Goal: Information Seeking & Learning: Find specific fact

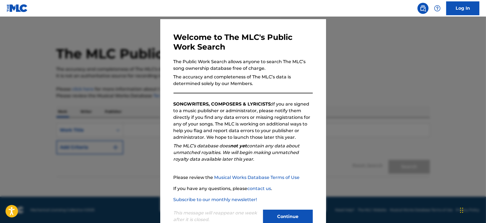
scroll to position [30, 0]
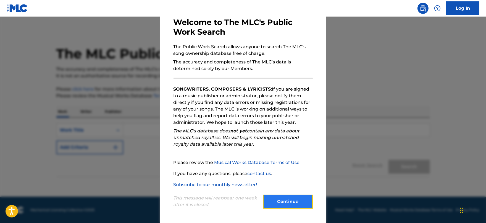
click at [285, 206] on button "Continue" at bounding box center [288, 201] width 50 height 14
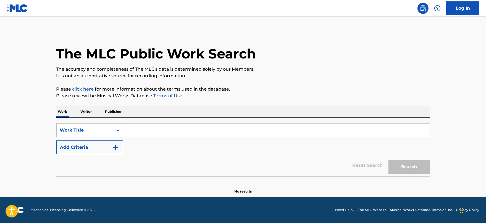
click at [171, 117] on div "Work Writer Publisher" at bounding box center [243, 112] width 374 height 12
click at [164, 134] on input "Search Form" at bounding box center [276, 129] width 307 height 13
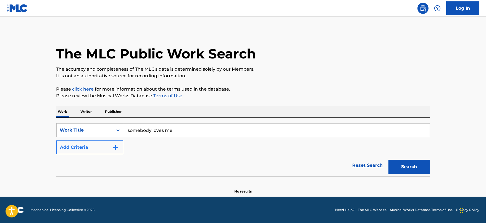
type input "somebody loves me"
click at [113, 146] on img "Search Form" at bounding box center [115, 147] width 7 height 7
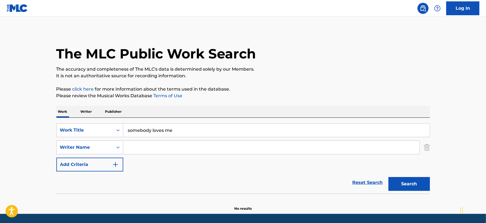
click at [133, 148] on input "Search Form" at bounding box center [271, 146] width 296 height 13
type input "d"
type input "[PERSON_NAME]"
click at [423, 184] on button "Search" at bounding box center [409, 184] width 41 height 14
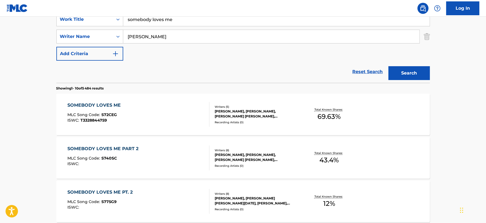
scroll to position [138, 0]
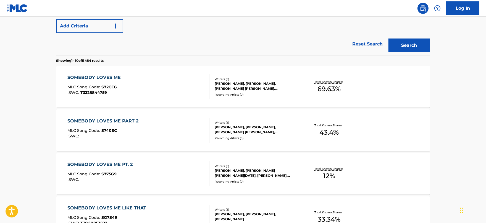
click at [162, 87] on div "SOMEBODY LOVES ME MLC Song Code : S72CEG ISWC : T3328844759" at bounding box center [138, 86] width 142 height 25
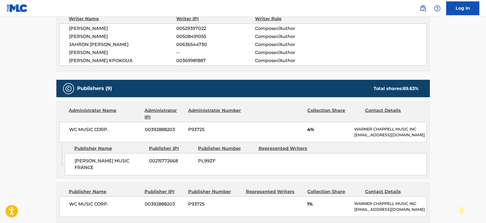
scroll to position [242, 0]
